Goal: Task Accomplishment & Management: Check status

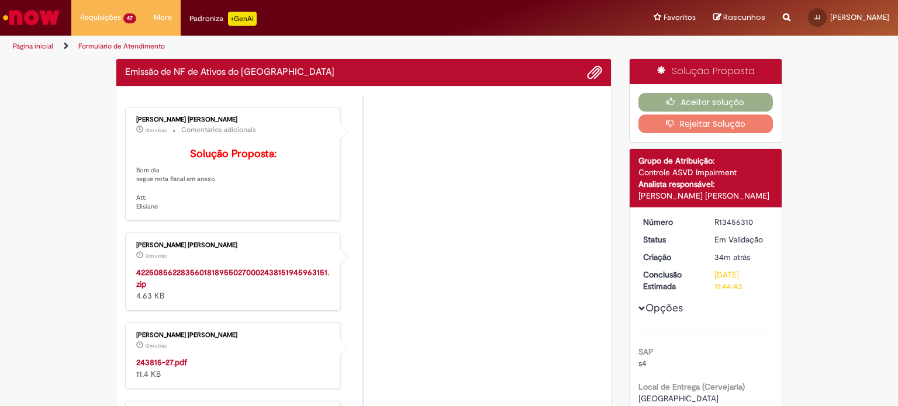
click at [171, 368] on strong "243815-27.pdf" at bounding box center [161, 362] width 51 height 11
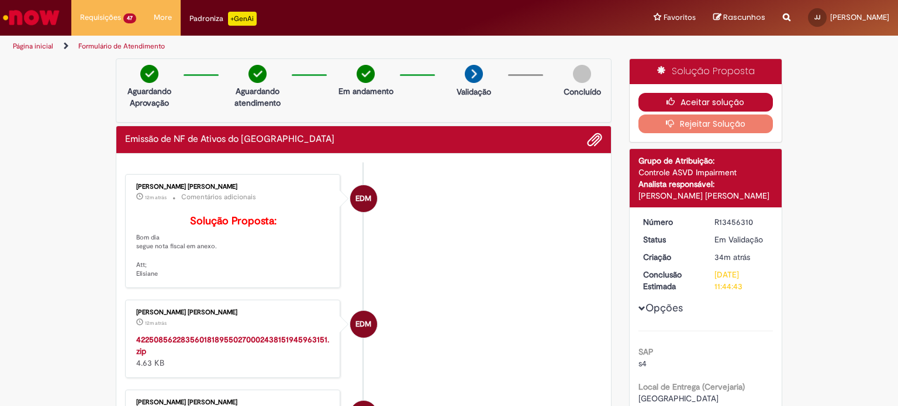
click at [675, 95] on button "Aceitar solução" at bounding box center [705, 102] width 135 height 19
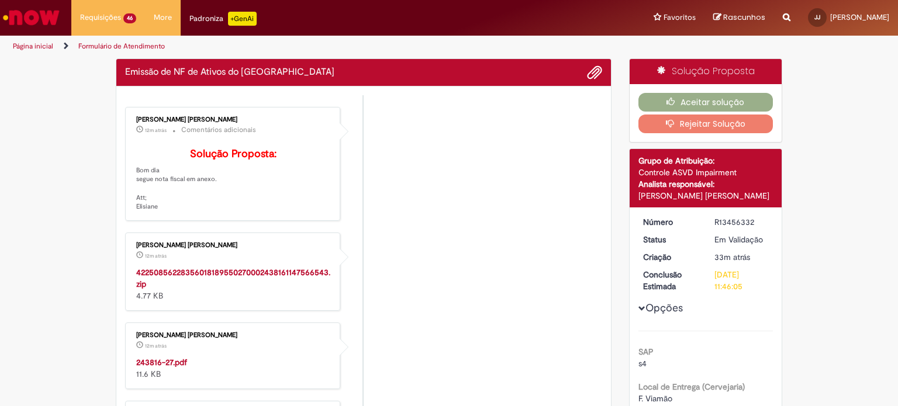
click at [164, 368] on strong "243816-27.pdf" at bounding box center [161, 362] width 51 height 11
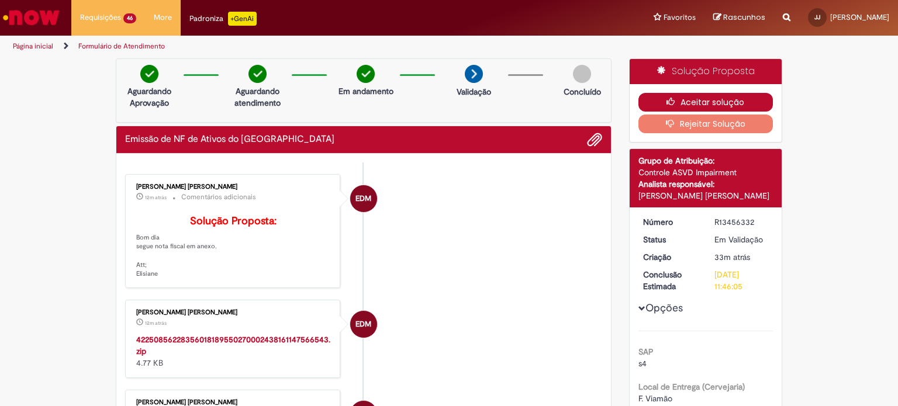
click at [647, 95] on button "Aceitar solução" at bounding box center [705, 102] width 135 height 19
